Goal: Task Accomplishment & Management: Manage account settings

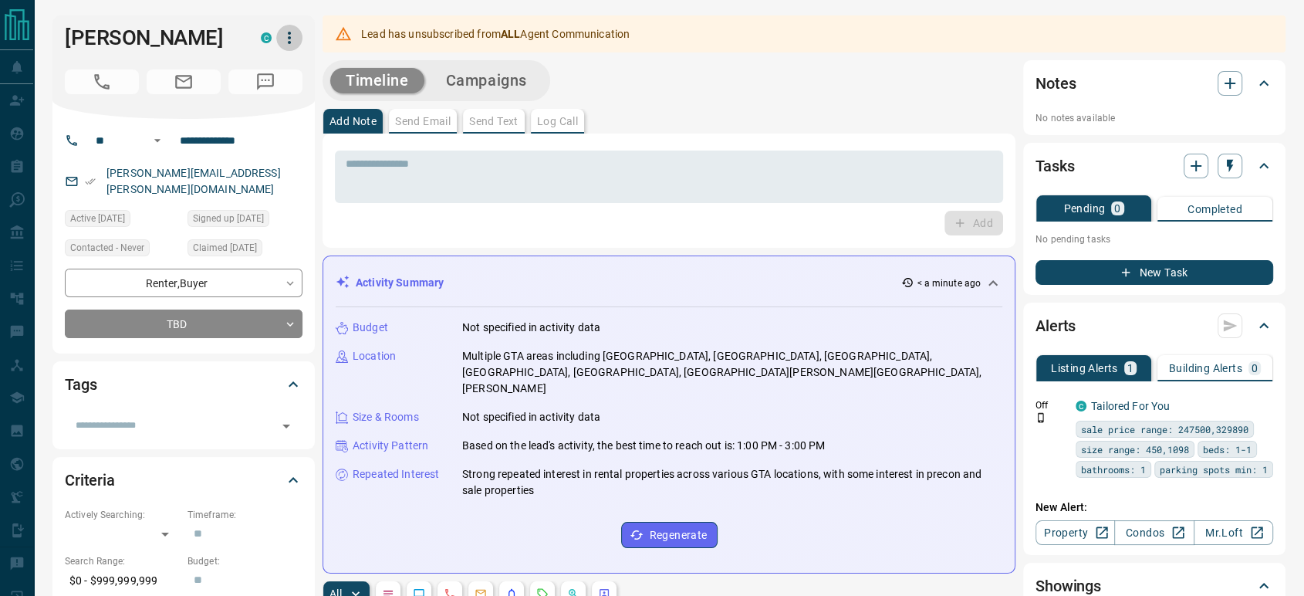
click at [288, 39] on icon "button" at bounding box center [289, 38] width 19 height 19
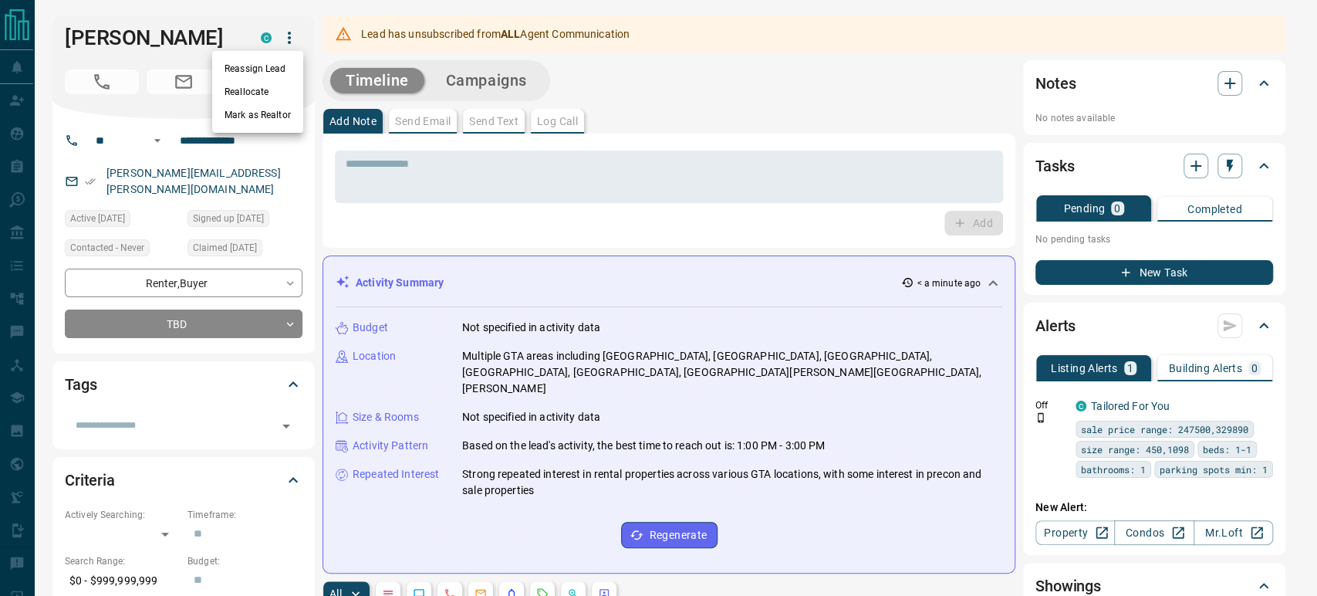
click at [249, 73] on li "Reassign Lead" at bounding box center [257, 68] width 91 height 23
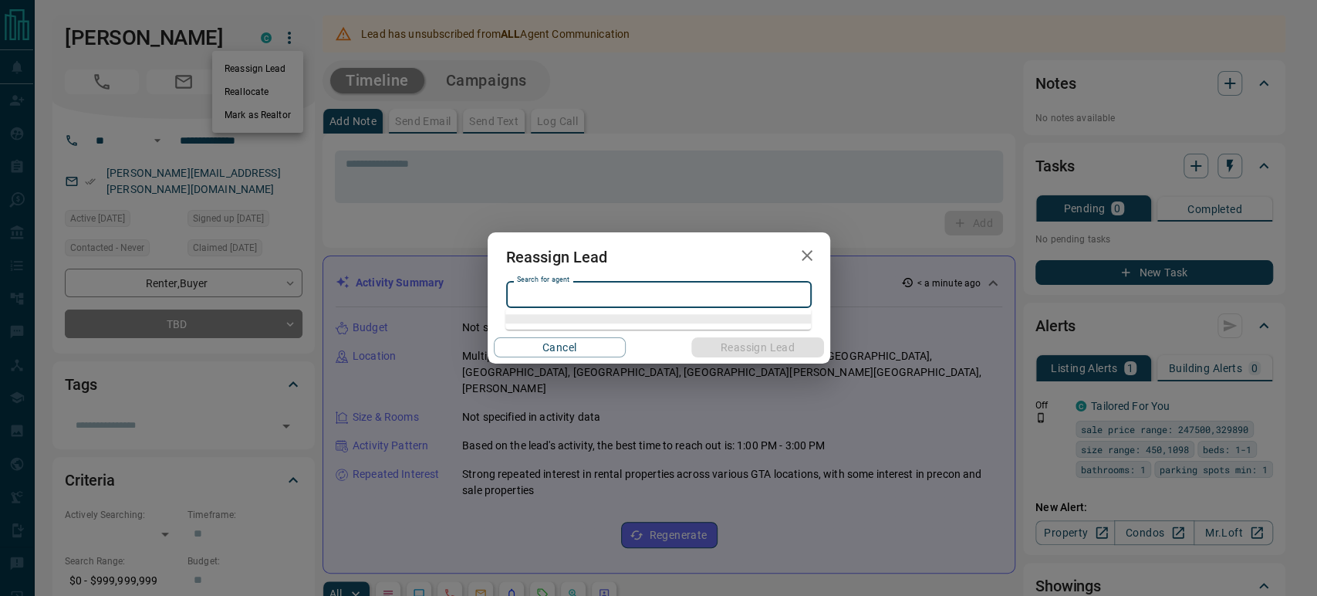
click at [526, 289] on input "Search for agent" at bounding box center [658, 294] width 294 height 17
click at [566, 328] on li "Veronika Zykova" at bounding box center [658, 325] width 306 height 23
type input "**********"
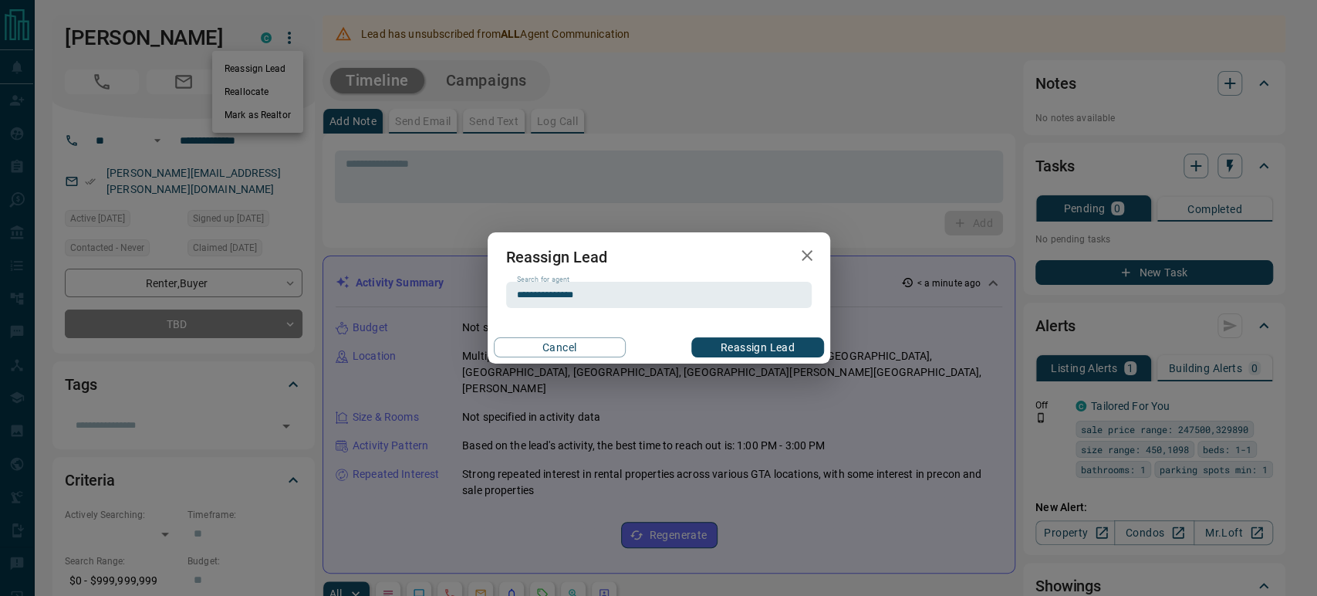
click at [754, 347] on button "Reassign Lead" at bounding box center [757, 347] width 132 height 20
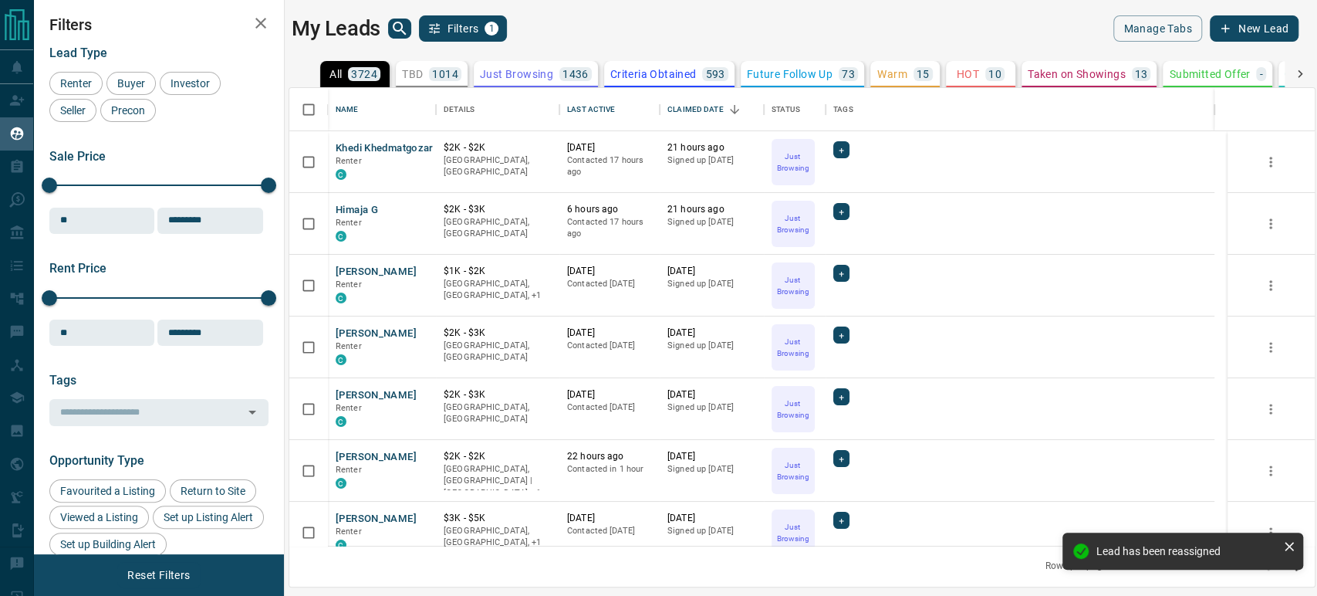
scroll to position [445, 1012]
